Goal: Information Seeking & Learning: Learn about a topic

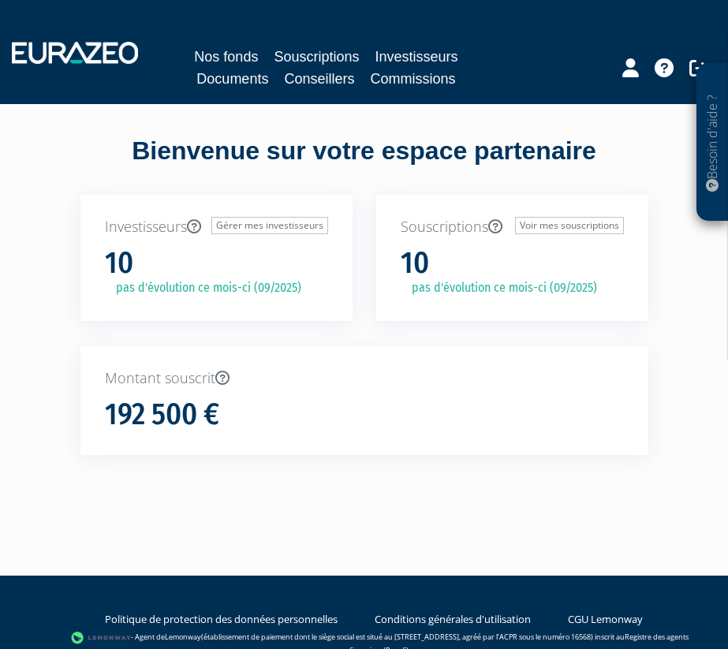
click at [258, 61] on div "Nos fonds Souscriptions Investisseurs Documents Conseillers Commissions" at bounding box center [326, 68] width 353 height 44
click at [249, 63] on link "Nos fonds" at bounding box center [226, 57] width 64 height 22
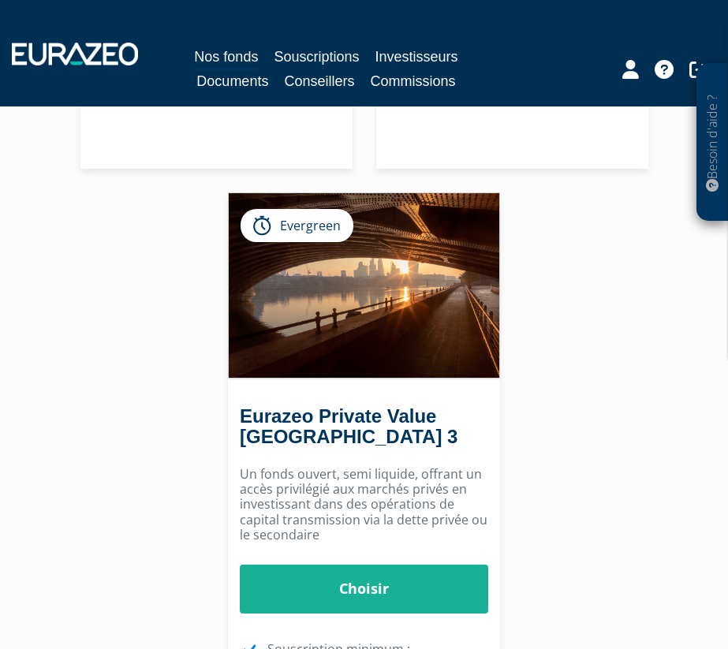
scroll to position [739, 0]
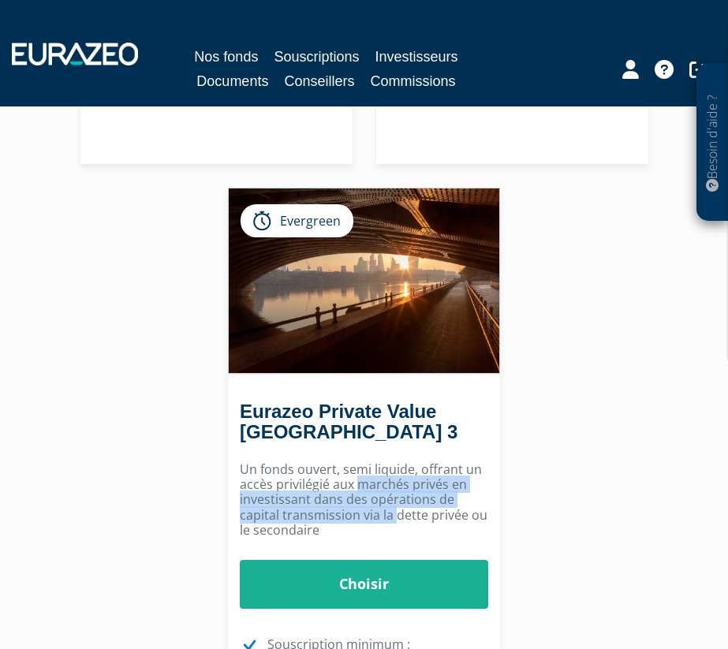
drag, startPoint x: 357, startPoint y: 493, endPoint x: 394, endPoint y: 509, distance: 39.6
click at [394, 509] on p "Un fonds ouvert, semi liquide, offrant un accès privilégié aux marchés privés e…" at bounding box center [364, 500] width 248 height 76
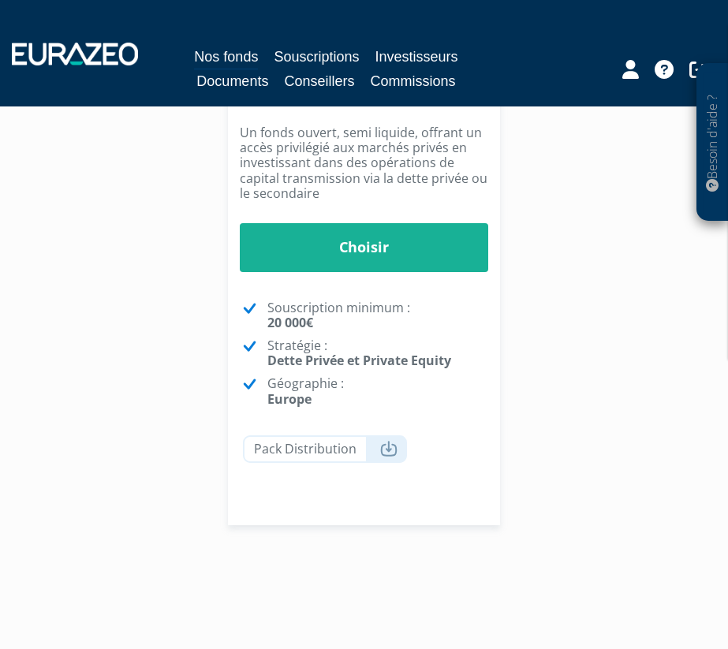
scroll to position [1074, 0]
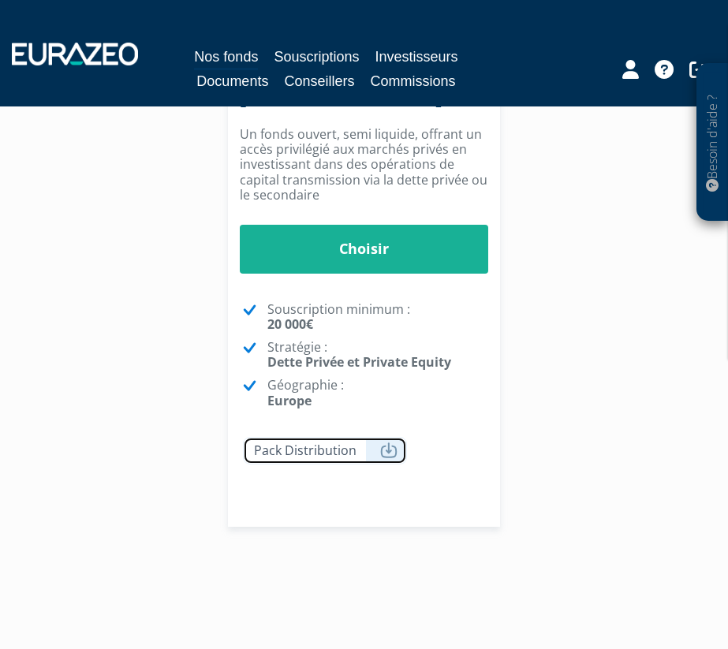
click at [383, 459] on link "Pack Distribution" at bounding box center [325, 451] width 164 height 28
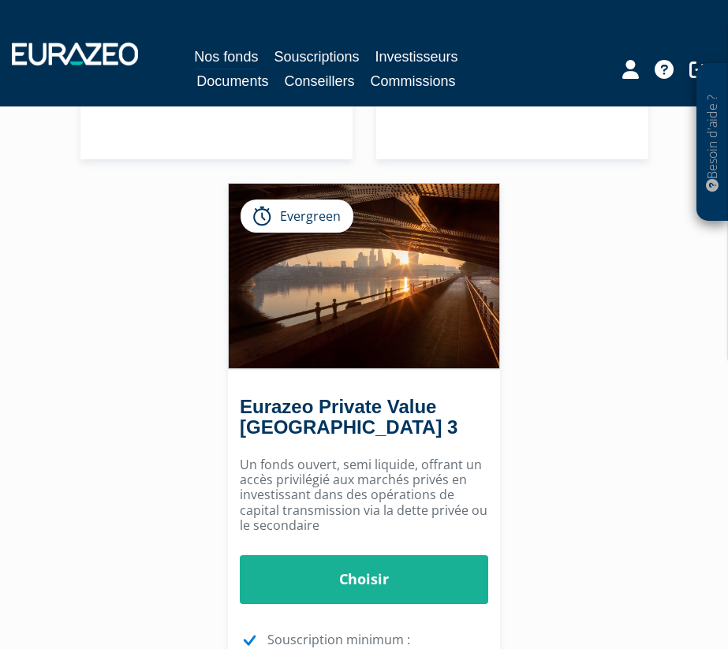
scroll to position [731, 0]
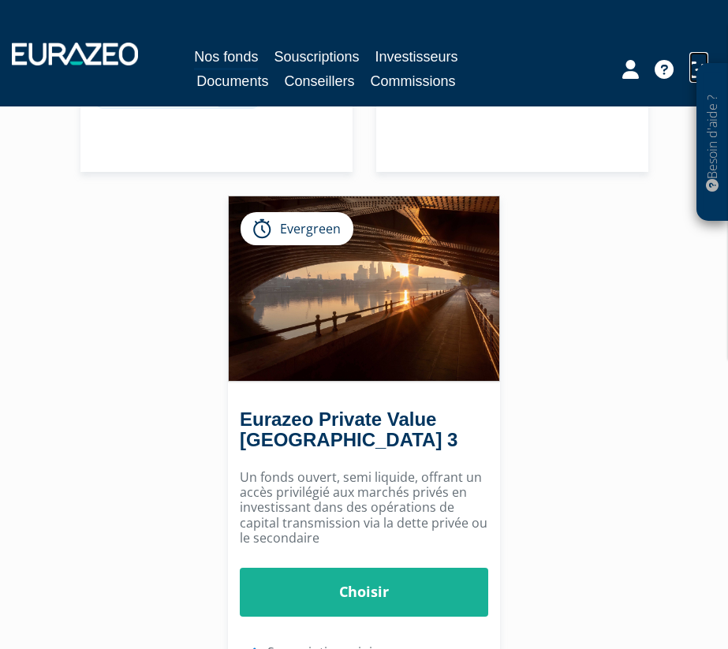
click at [691, 68] on icon at bounding box center [698, 69] width 19 height 19
